Goal: Information Seeking & Learning: Learn about a topic

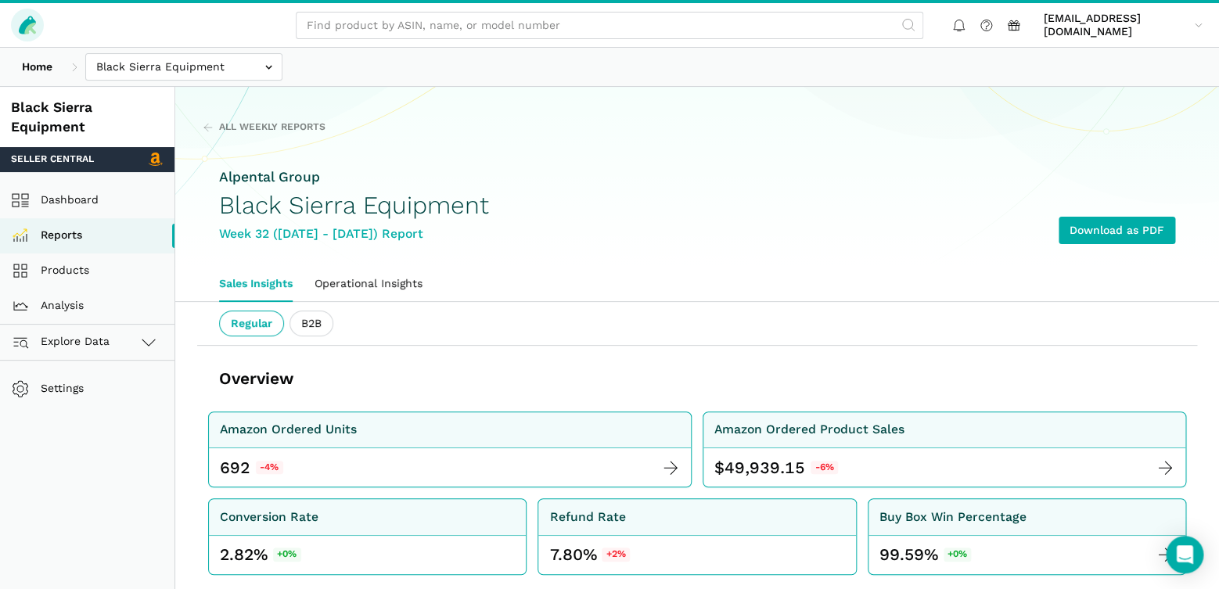
click at [24, 22] on icon at bounding box center [27, 25] width 17 height 18
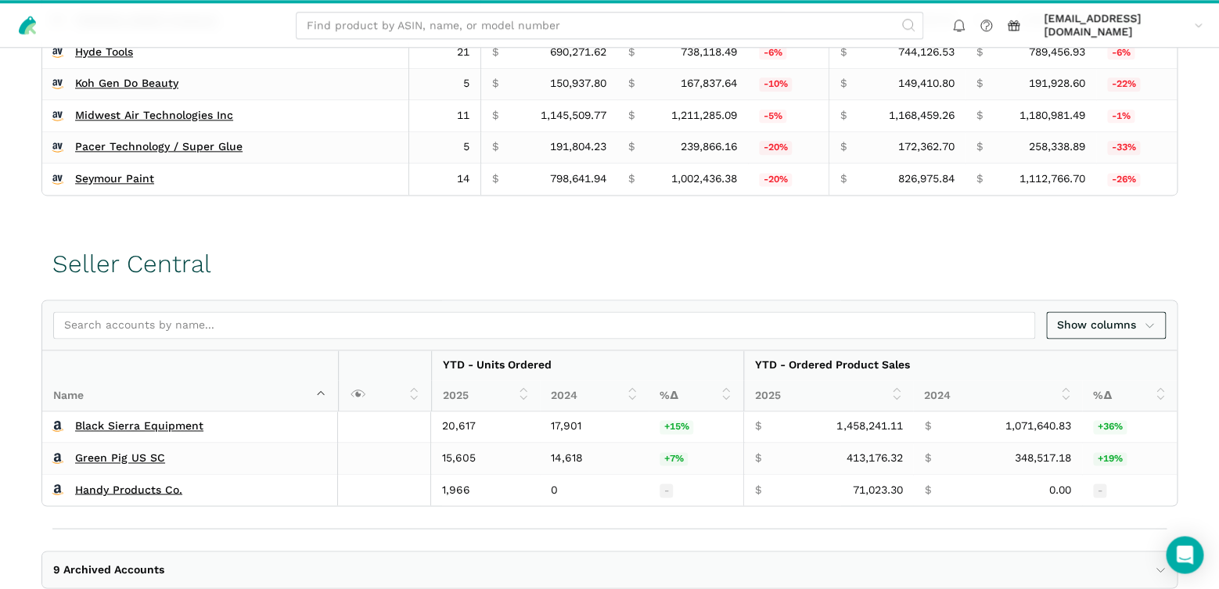
scroll to position [775, 0]
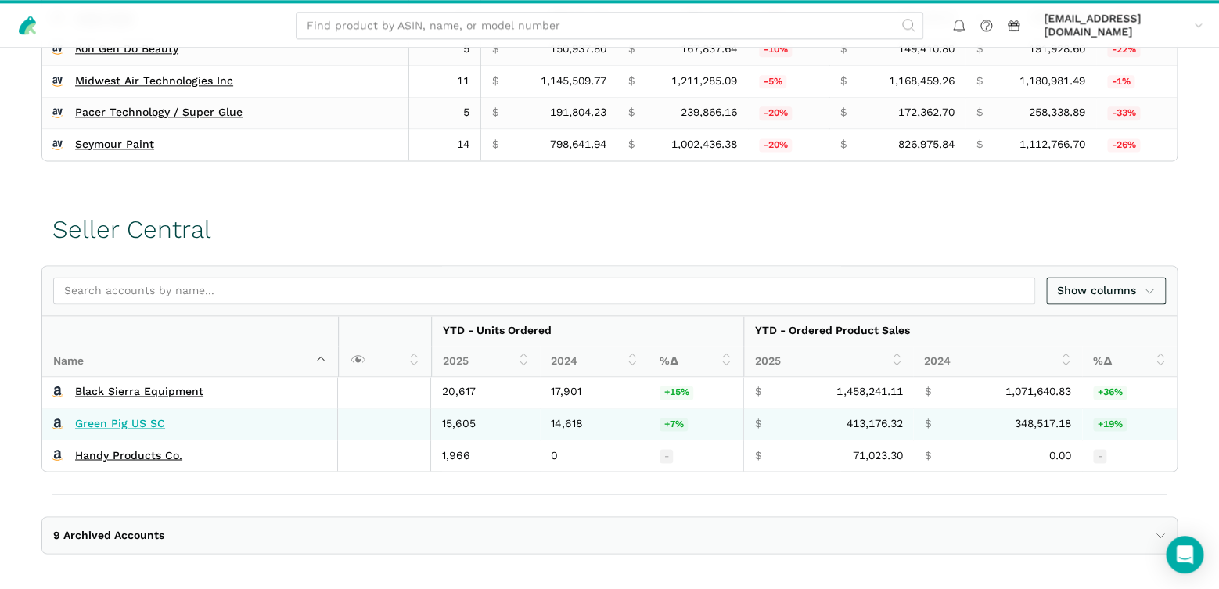
click at [113, 417] on link "Green Pig US SC" at bounding box center [120, 424] width 90 height 14
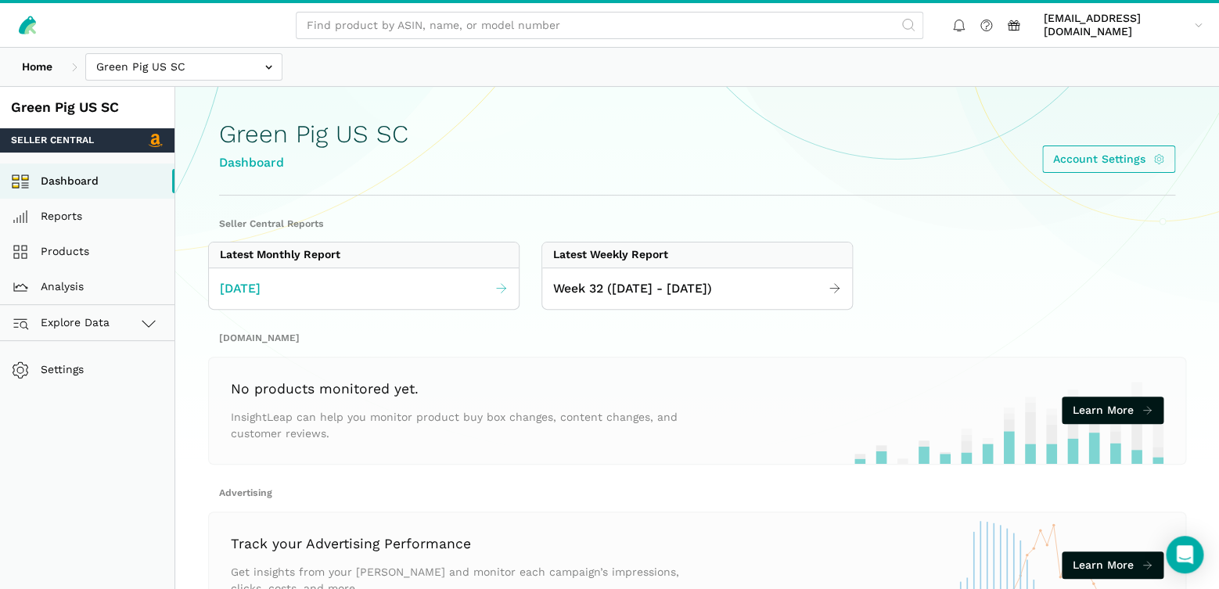
click at [501, 291] on icon at bounding box center [502, 289] width 14 height 14
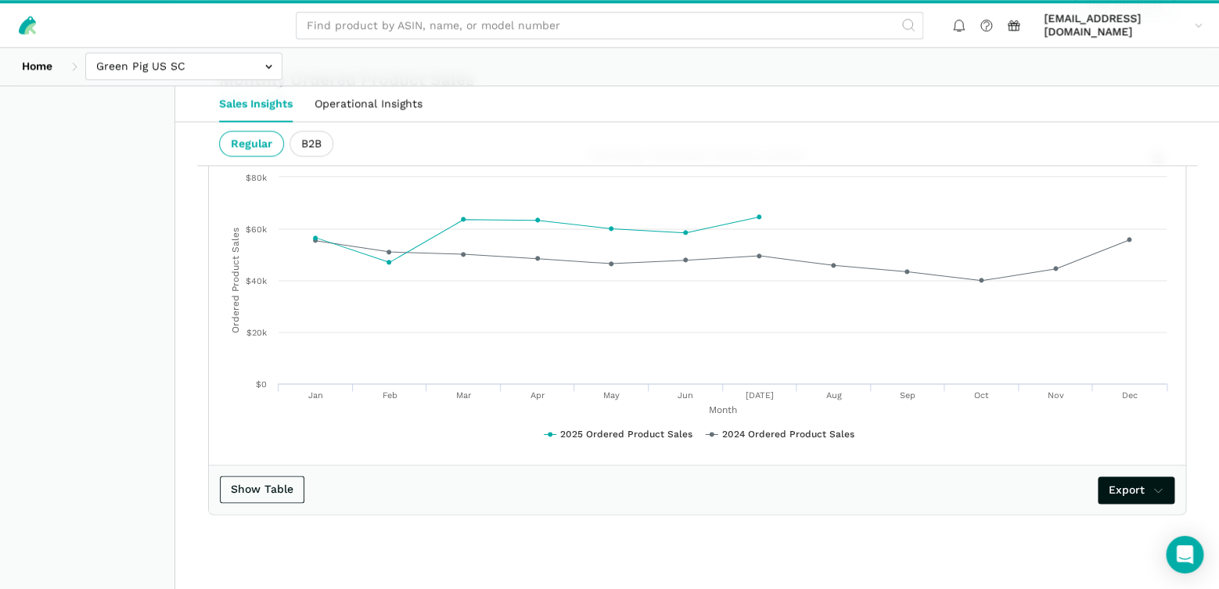
scroll to position [3156, 0]
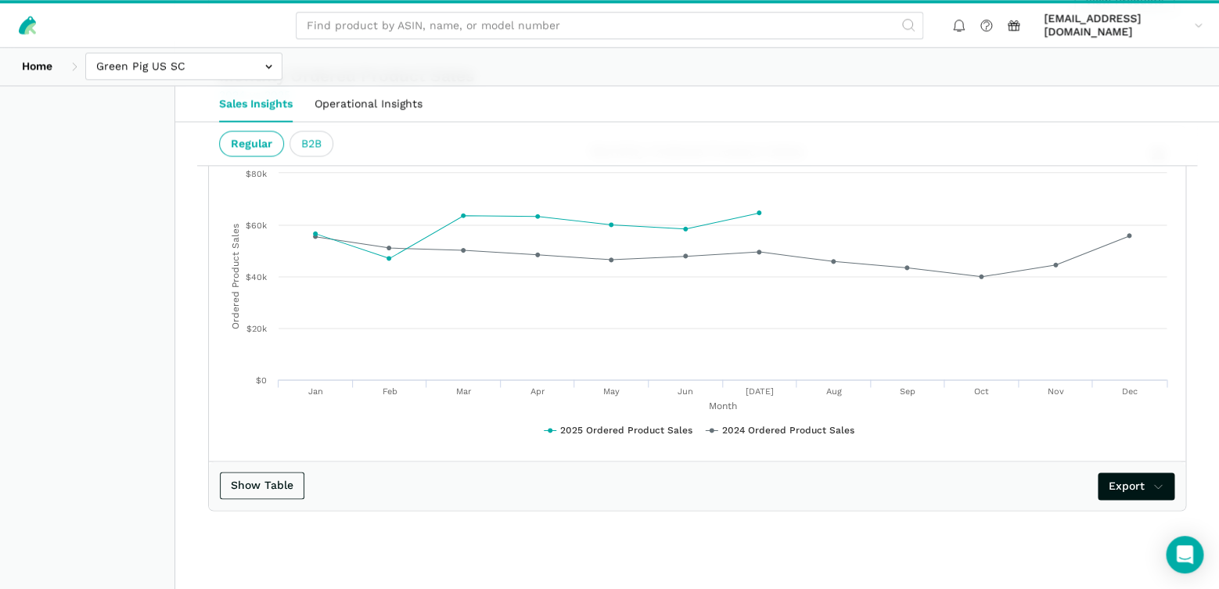
click at [308, 147] on ui-tab "B2B" at bounding box center [312, 144] width 44 height 27
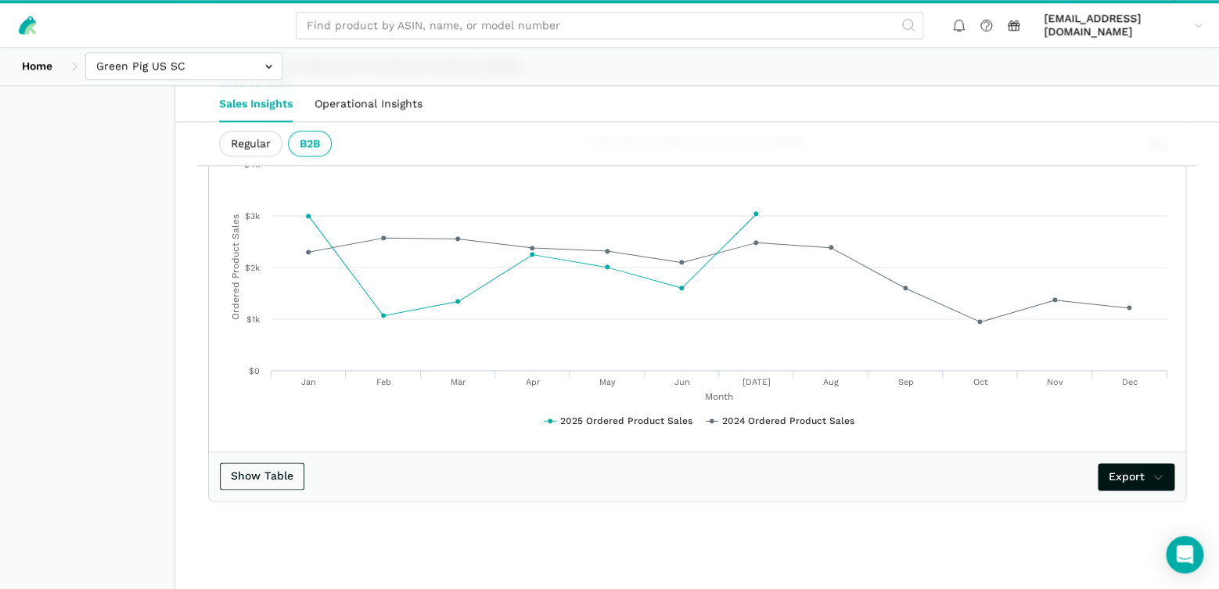
scroll to position [3130, 0]
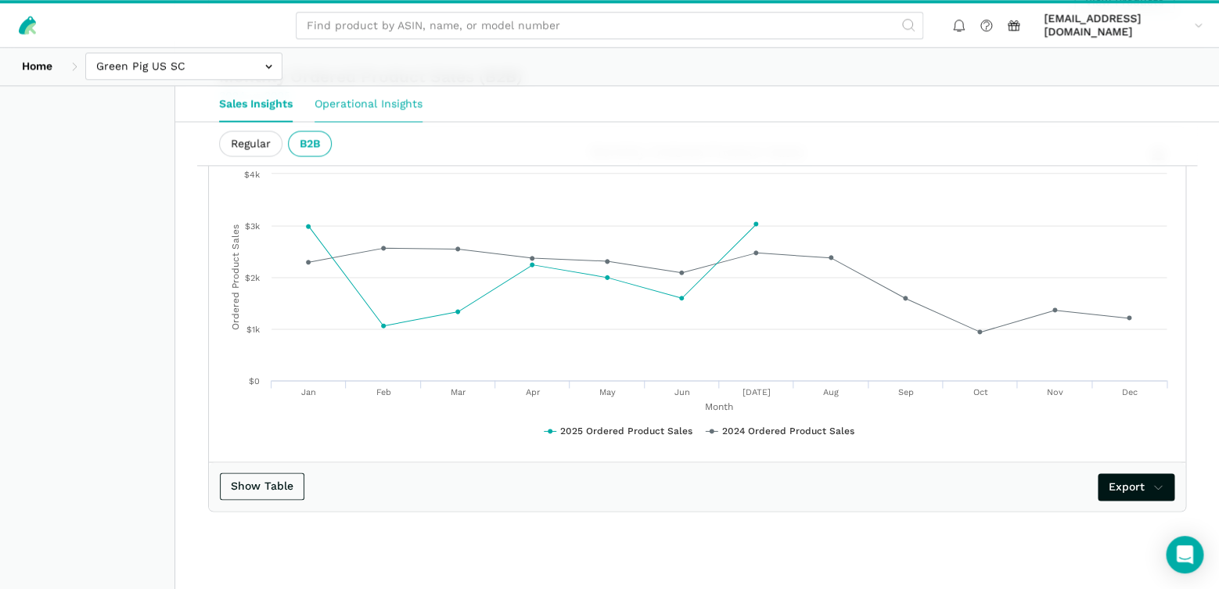
click at [365, 110] on link "Operational Insights" at bounding box center [369, 104] width 130 height 36
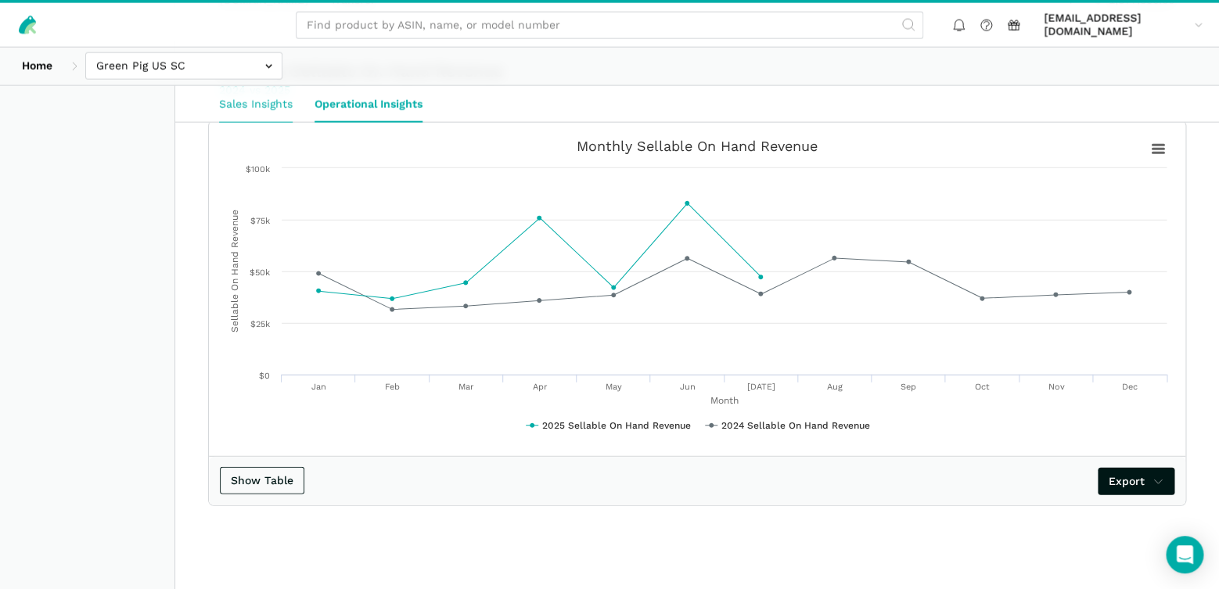
click at [246, 109] on link "Sales Insights" at bounding box center [255, 104] width 95 height 36
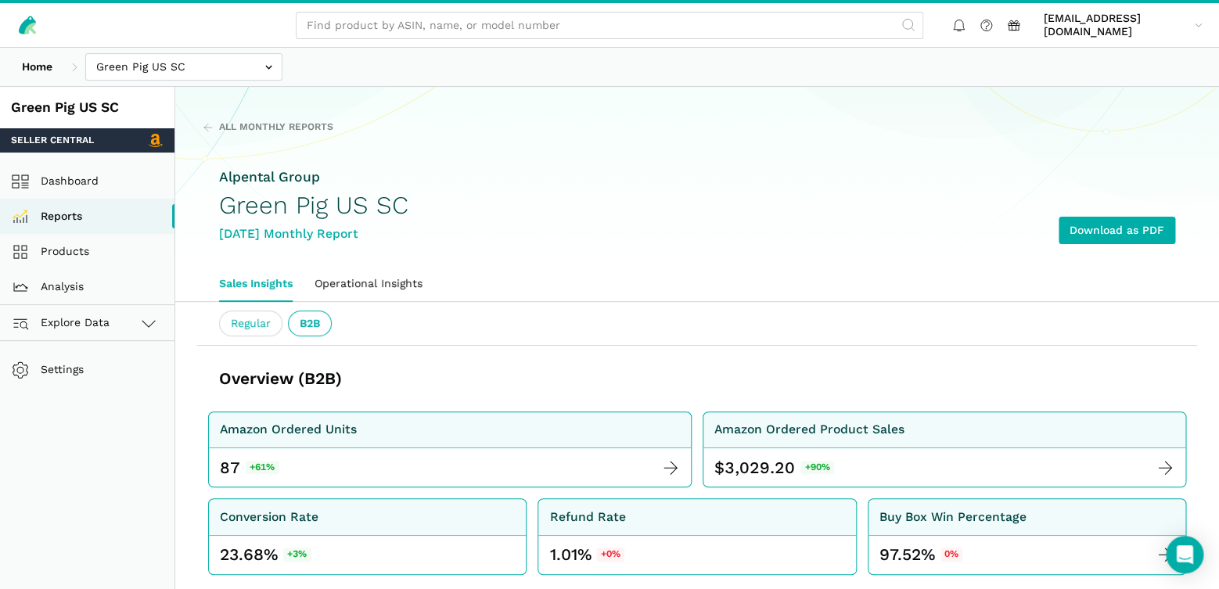
click at [257, 325] on ui-tab "Regular" at bounding box center [250, 324] width 63 height 27
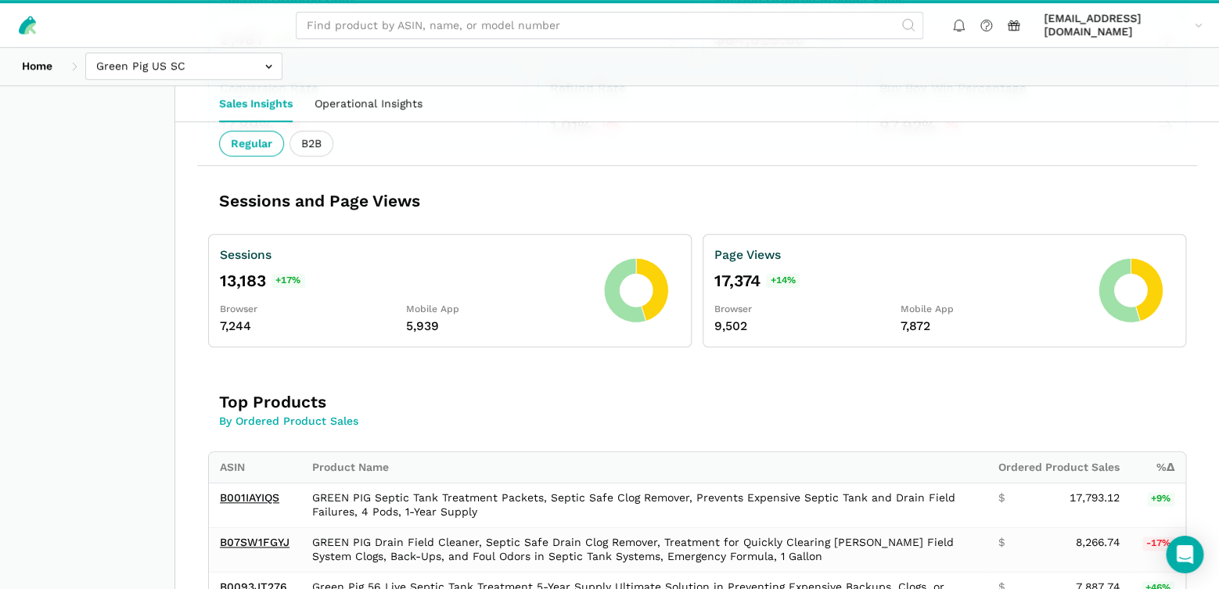
scroll to position [446, 0]
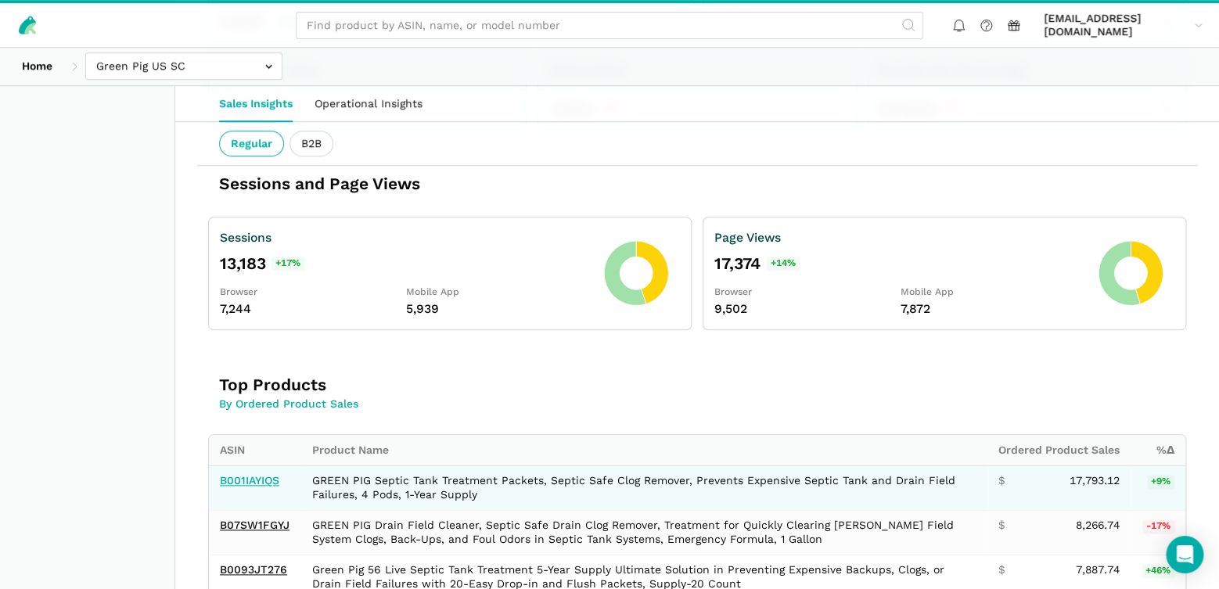
click at [249, 477] on link "B001IAYIQS" at bounding box center [249, 480] width 59 height 13
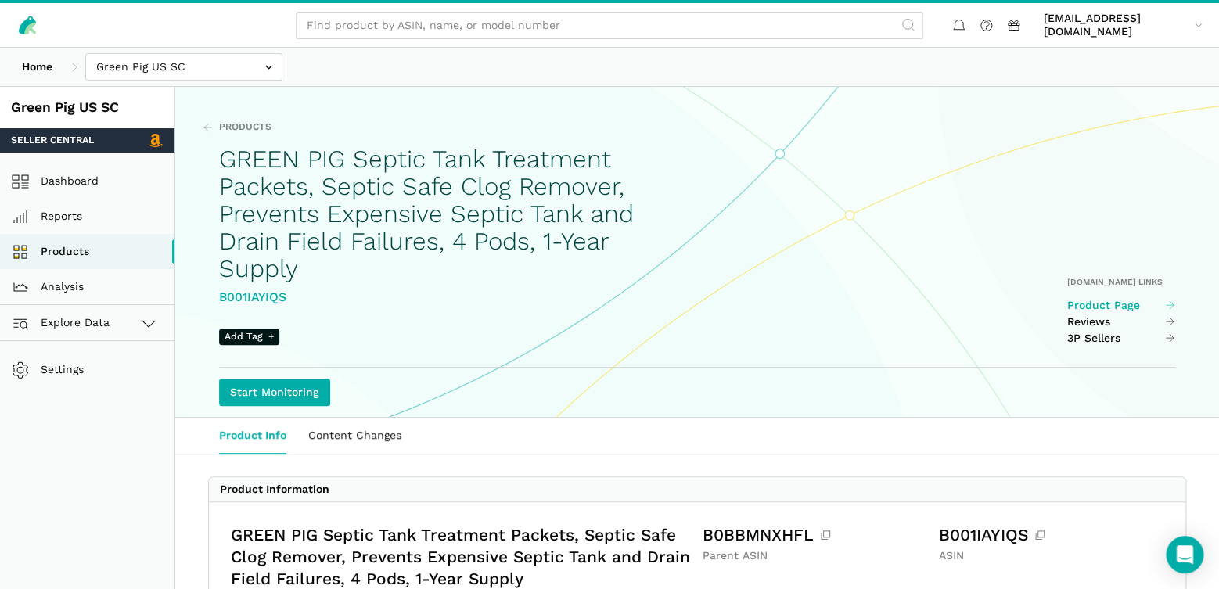
click at [1091, 304] on link "Product Page" at bounding box center [1121, 306] width 109 height 14
